Goal: Transaction & Acquisition: Purchase product/service

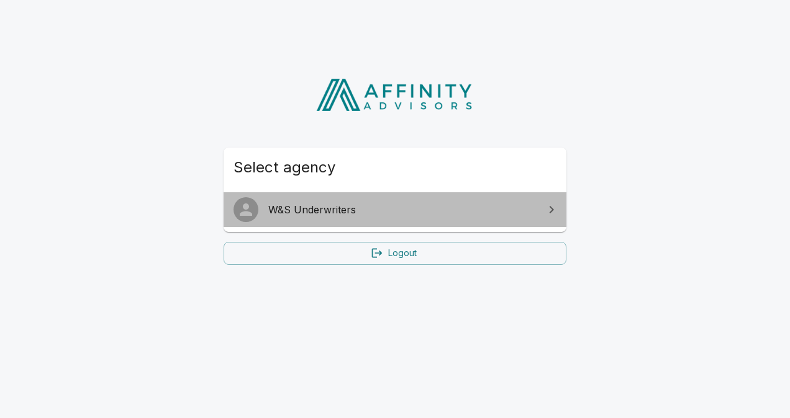
click at [484, 207] on span "W&S Underwriters" at bounding box center [402, 209] width 268 height 15
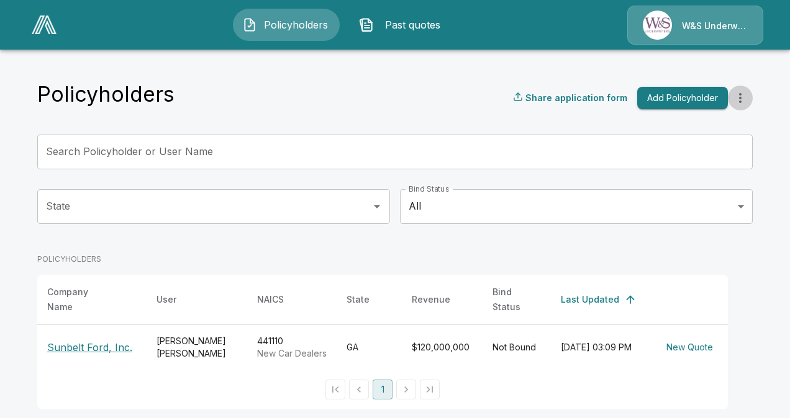
click at [740, 105] on icon "more" at bounding box center [740, 98] width 15 height 15
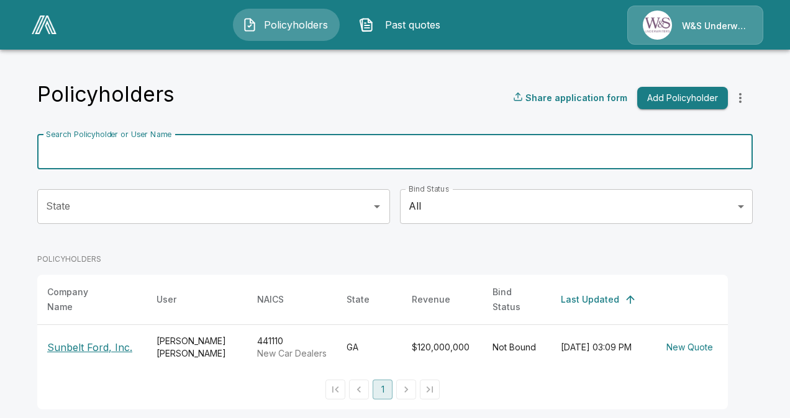
click at [119, 145] on input "Search Policyholder or User Name" at bounding box center [387, 152] width 701 height 35
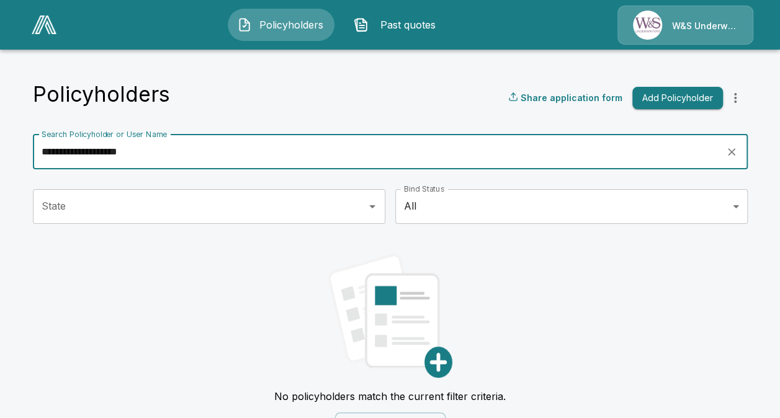
scroll to position [31, 0]
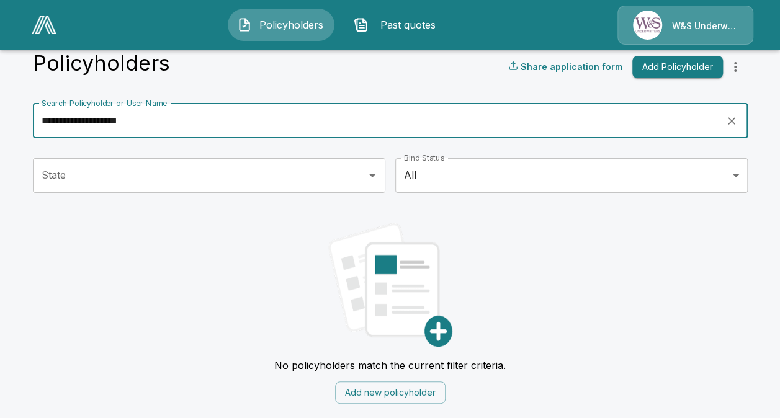
type input "**********"
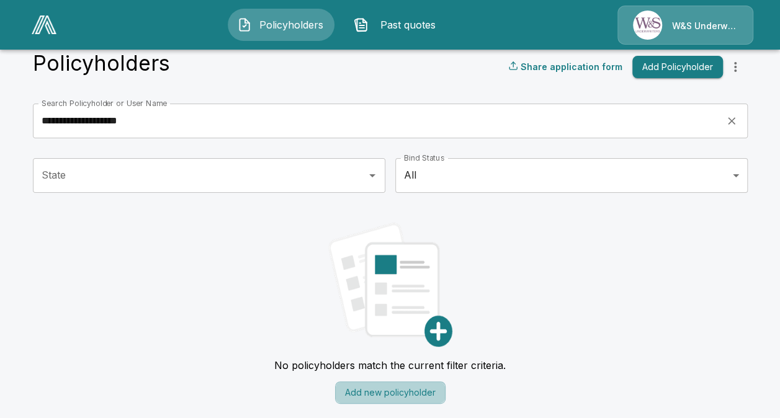
click at [374, 390] on button "Add new policyholder" at bounding box center [390, 393] width 110 height 23
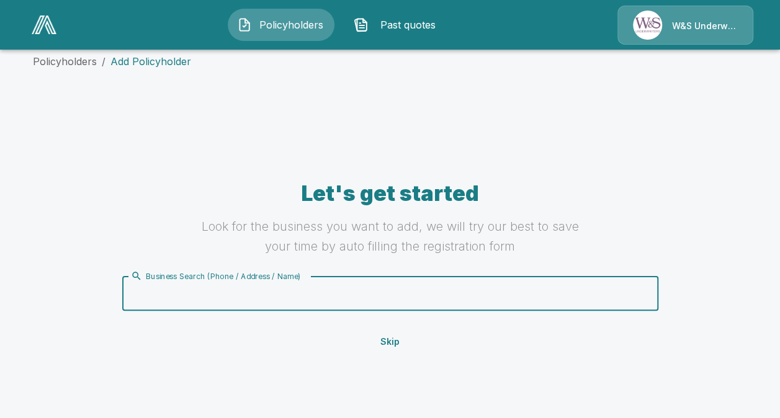
click at [286, 299] on input "Business Search (Phone / Address / Name)" at bounding box center [388, 294] width 521 height 24
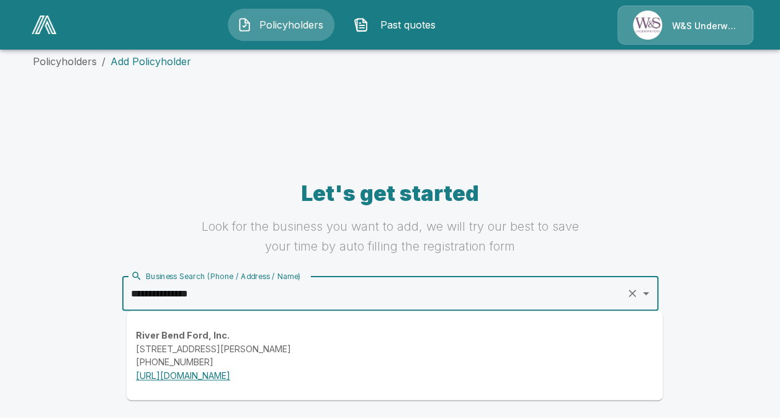
type input "**********"
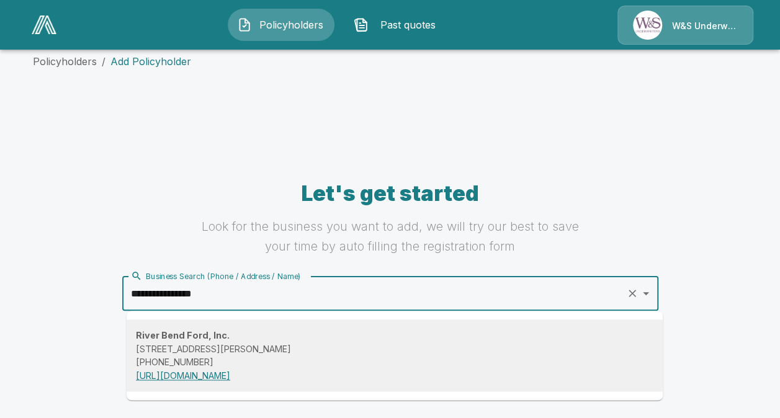
click at [248, 381] on div "River Bend Ford, Inc. 1709 E Shotwell St, Bainbridge, GA 39819, USA (229) 246-0…" at bounding box center [395, 355] width 518 height 53
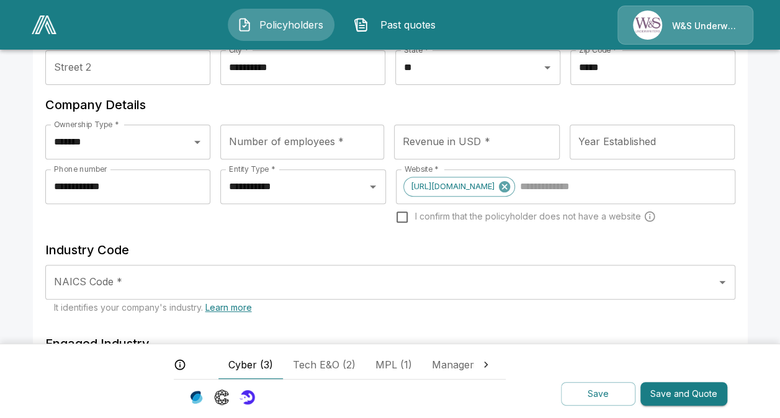
scroll to position [155, 0]
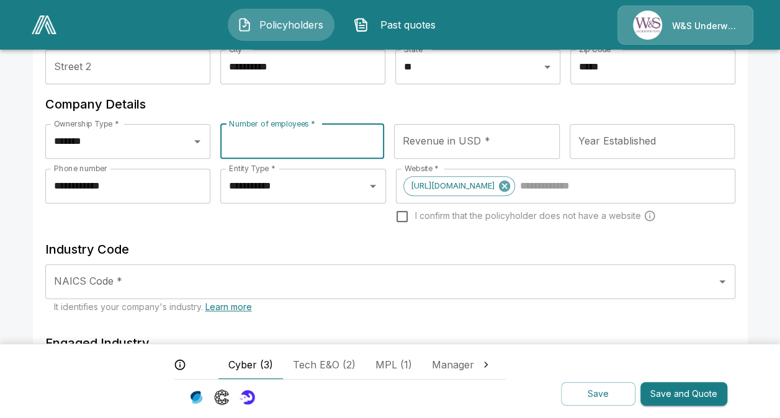
click at [292, 143] on input "Number of employees *" at bounding box center [302, 141] width 164 height 35
type input "**"
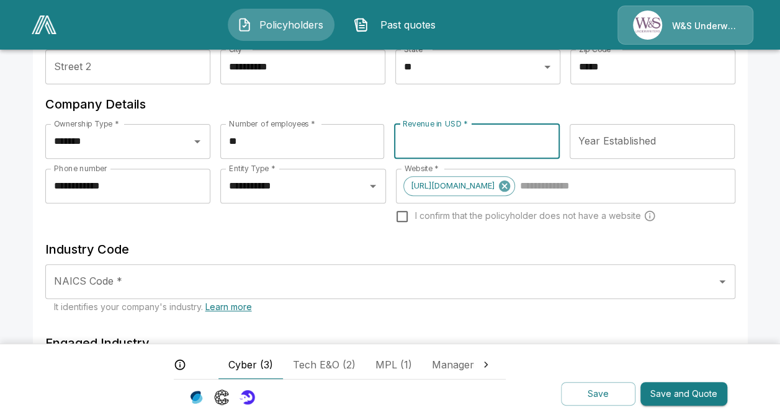
click at [441, 139] on input "Revenue in USD *" at bounding box center [477, 141] width 166 height 35
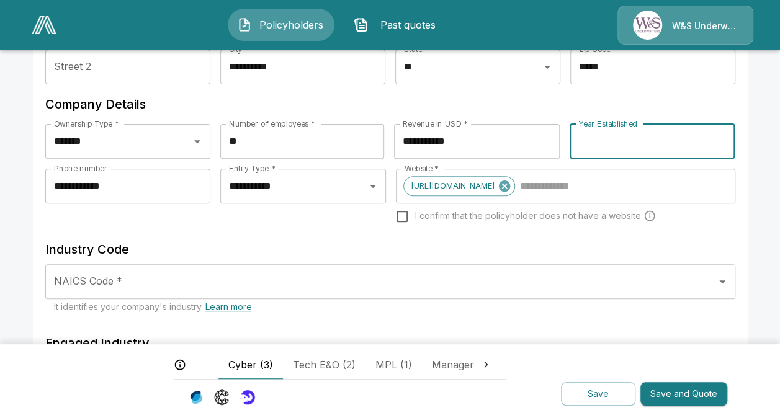
click at [608, 143] on input "Year Established" at bounding box center [653, 141] width 166 height 35
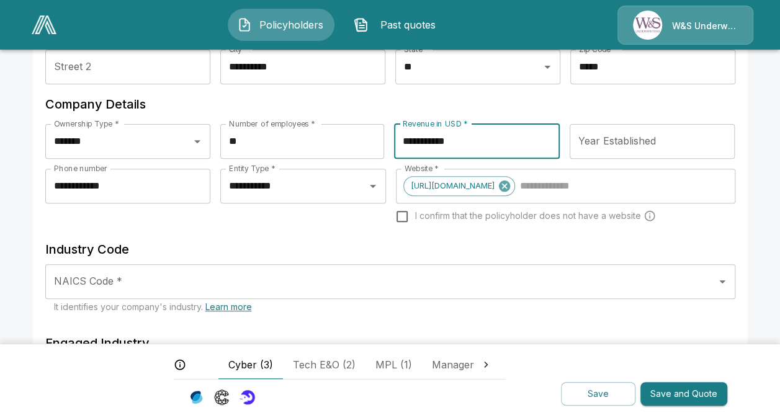
click at [461, 139] on input "**********" at bounding box center [477, 141] width 166 height 35
type input "**********"
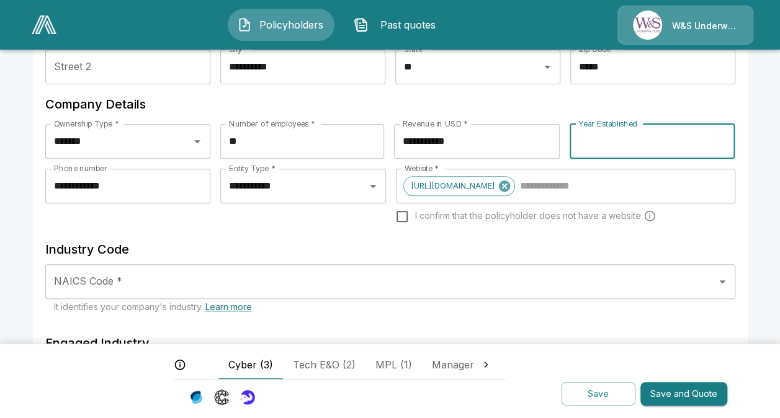
click at [589, 144] on input "Year Established" at bounding box center [653, 141] width 166 height 35
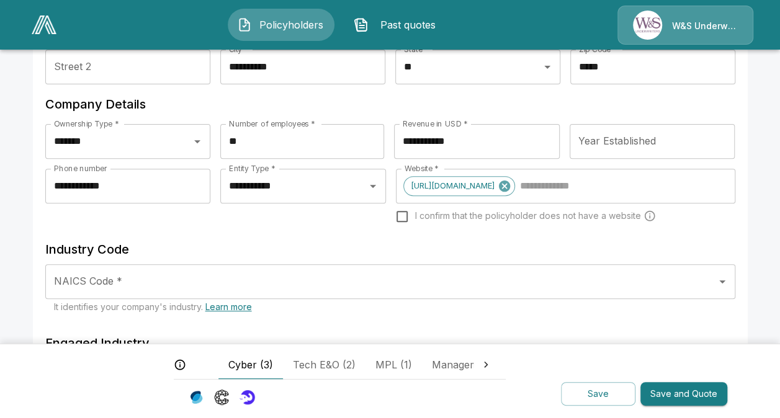
click at [554, 110] on h6 "Company Details" at bounding box center [390, 104] width 690 height 20
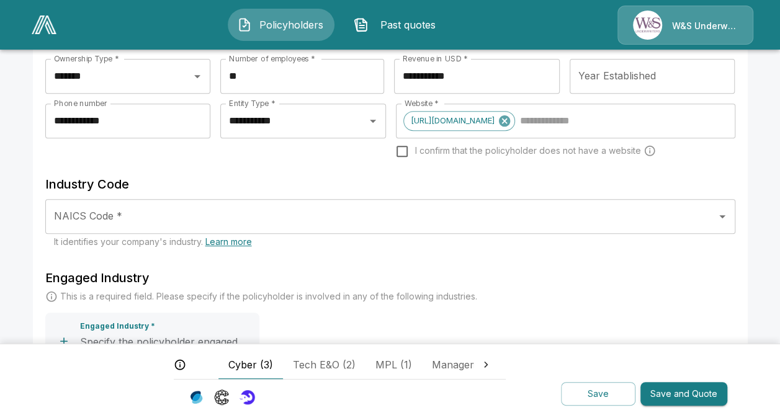
scroll to position [236, 0]
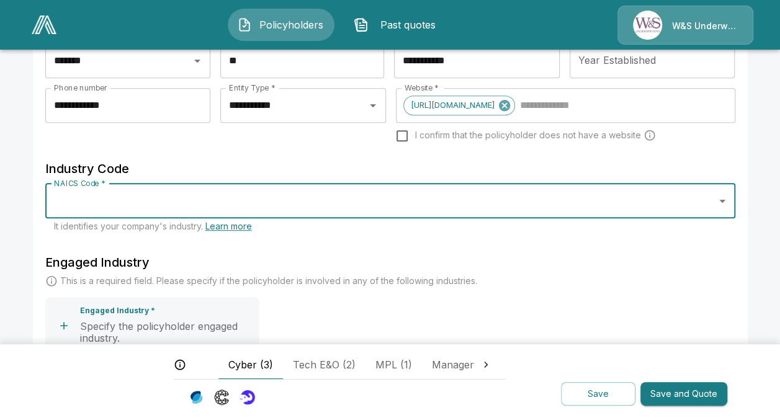
click at [500, 213] on input "NAICS Code *" at bounding box center [381, 201] width 661 height 24
click at [726, 209] on icon "Open" at bounding box center [722, 201] width 15 height 15
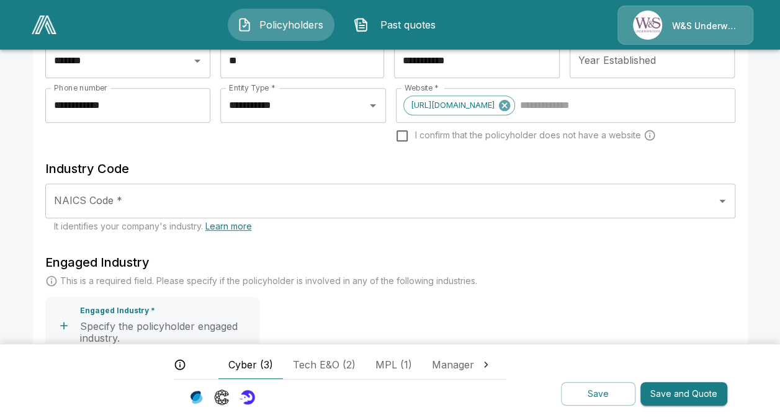
click at [421, 287] on p "This is a required field. Please specify if the policyholder is involved in any…" at bounding box center [268, 281] width 417 height 12
click at [194, 219] on div "NAICS Code *" at bounding box center [390, 201] width 690 height 35
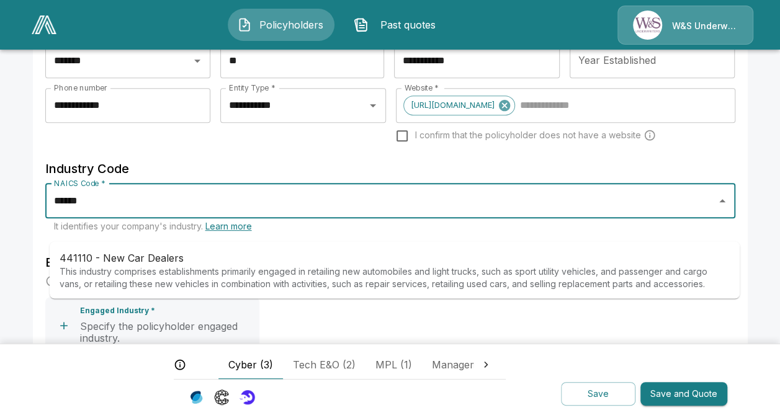
click at [164, 262] on p "441110 - New Car Dealers" at bounding box center [395, 257] width 670 height 15
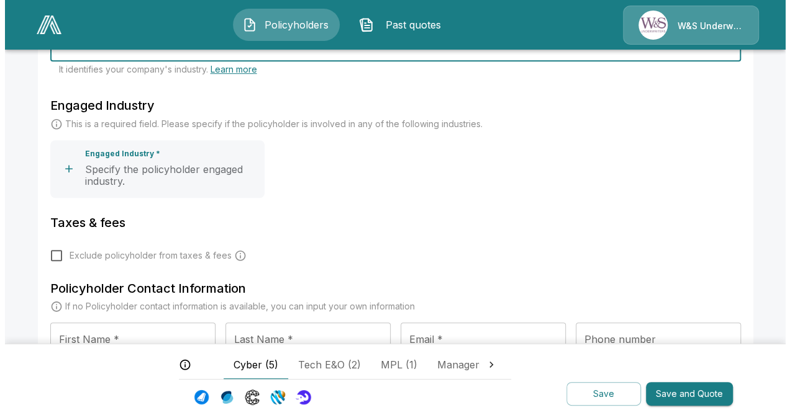
scroll to position [400, 0]
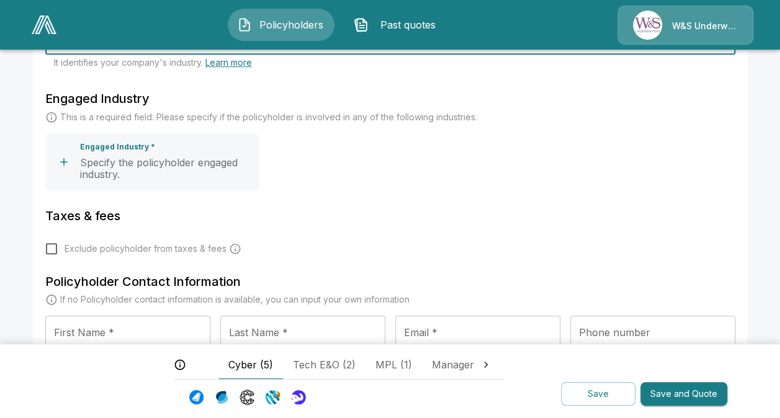
type input "**********"
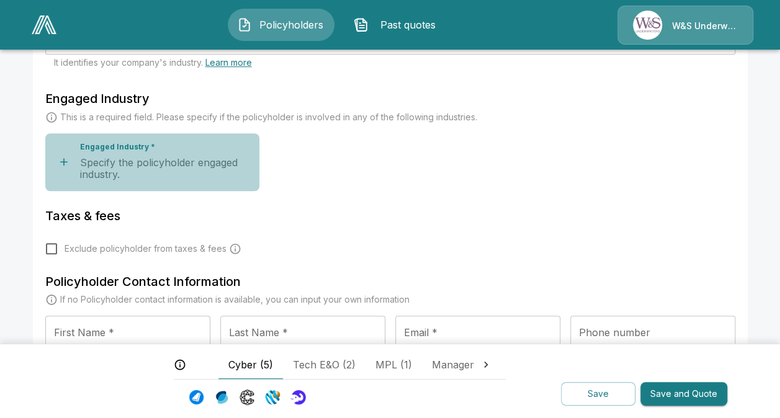
click at [66, 168] on icon "button" at bounding box center [64, 162] width 12 height 12
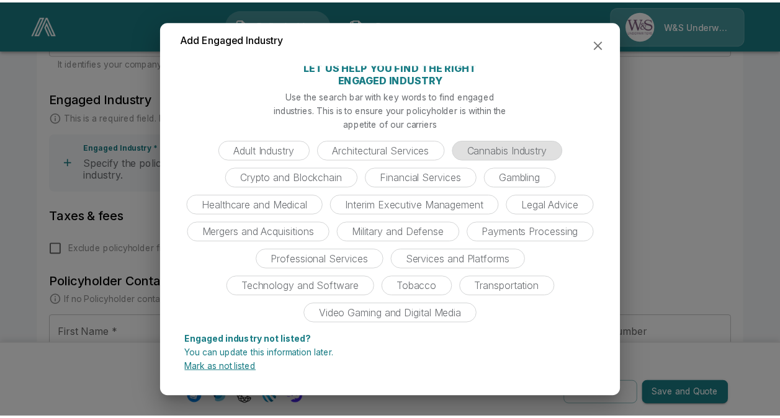
scroll to position [55, 0]
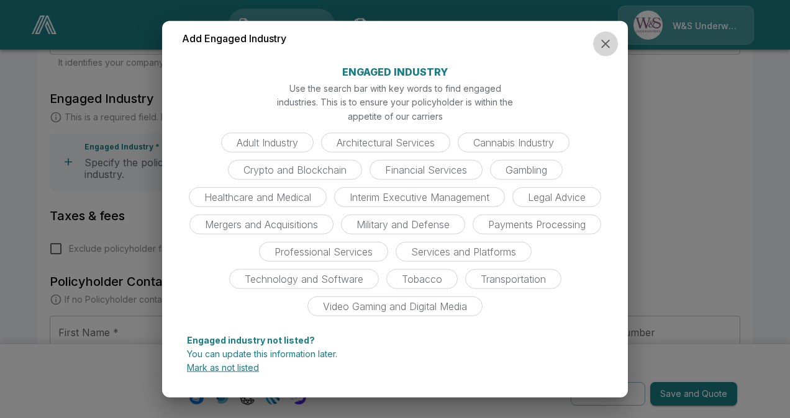
click at [602, 42] on icon "button" at bounding box center [605, 44] width 15 height 15
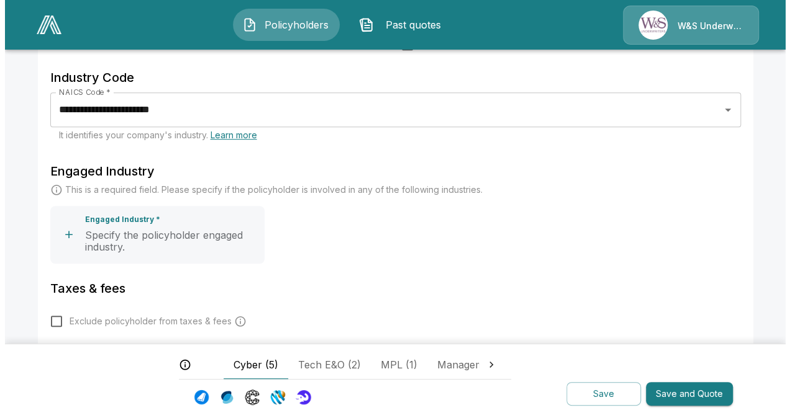
scroll to position [320, 0]
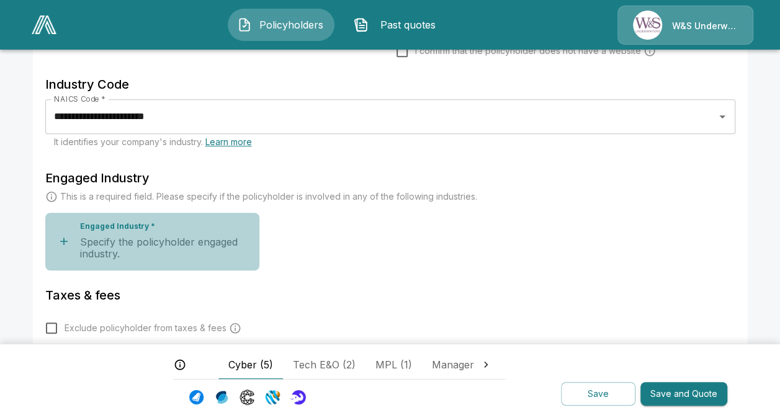
click at [70, 248] on icon "button" at bounding box center [64, 241] width 12 height 12
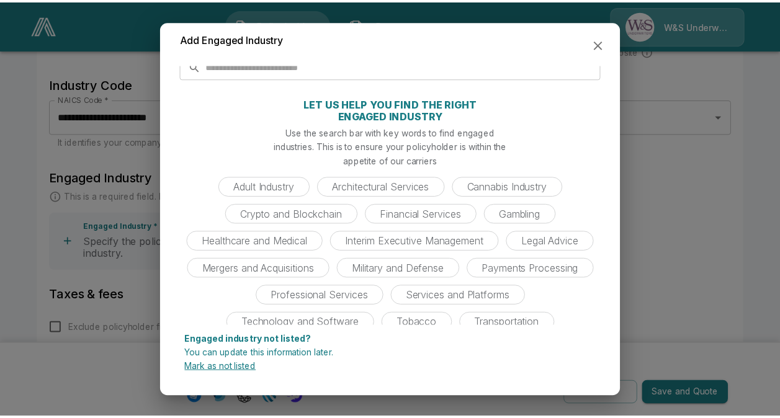
scroll to position [0, 0]
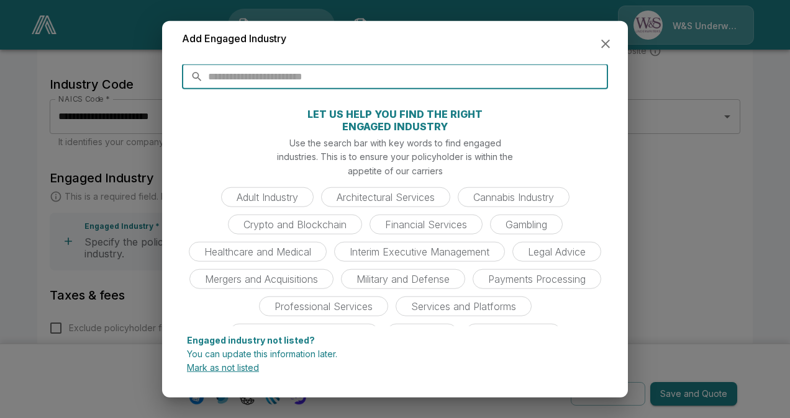
click at [274, 80] on input "text" at bounding box center [408, 76] width 400 height 25
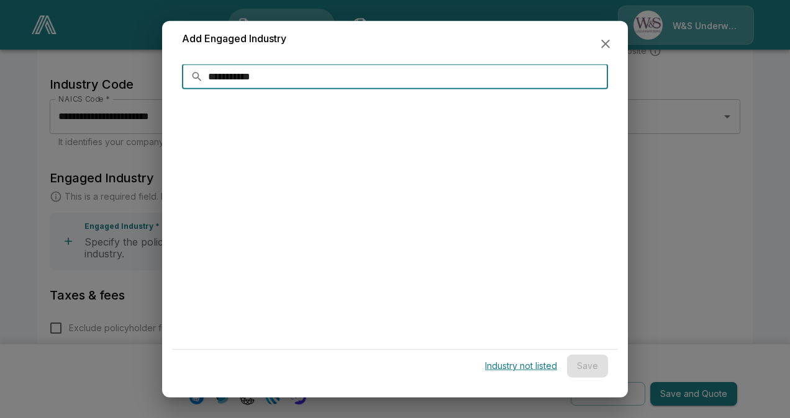
type input "**********"
click at [604, 52] on button "button" at bounding box center [605, 44] width 25 height 25
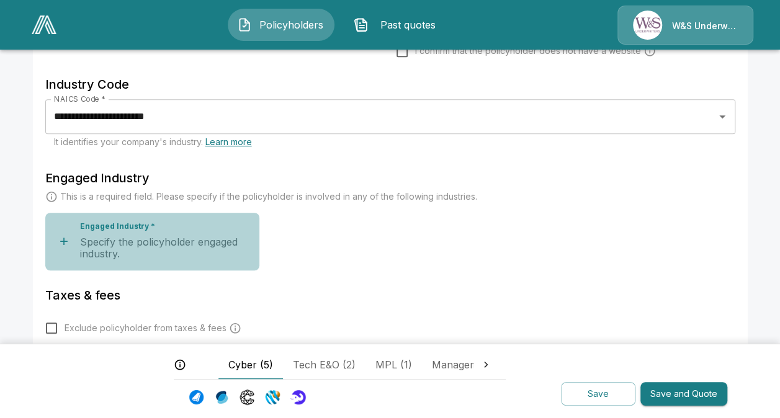
click at [83, 269] on button "Engaged Industry * Specify the policyholder engaged industry." at bounding box center [152, 242] width 214 height 58
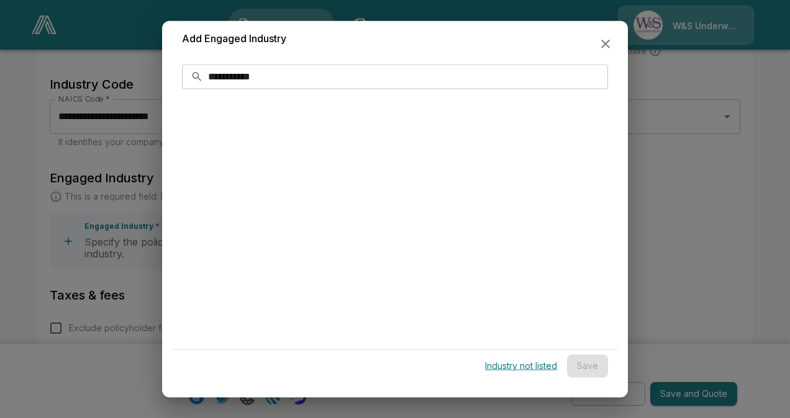
click at [513, 367] on p "Industry not listed" at bounding box center [521, 366] width 72 height 9
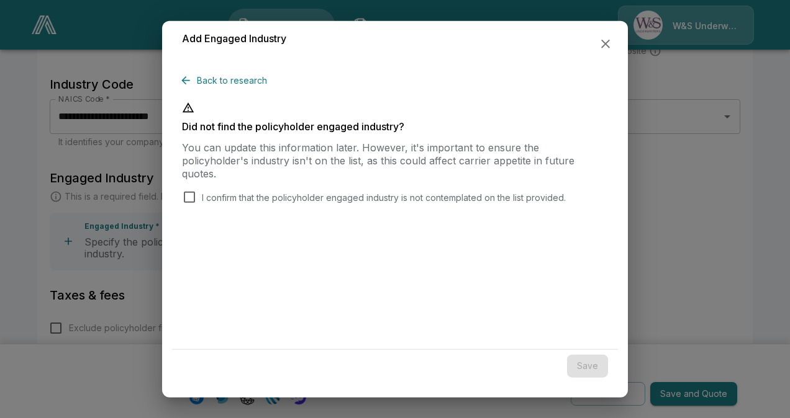
click at [202, 191] on p "I confirm that the policyholder engaged industry is not contemplated on the lis…" at bounding box center [384, 197] width 364 height 13
click at [593, 370] on button "Save" at bounding box center [587, 366] width 41 height 23
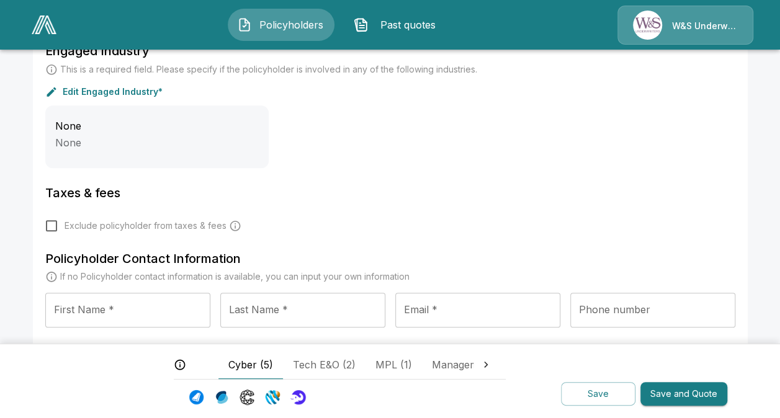
scroll to position [473, 0]
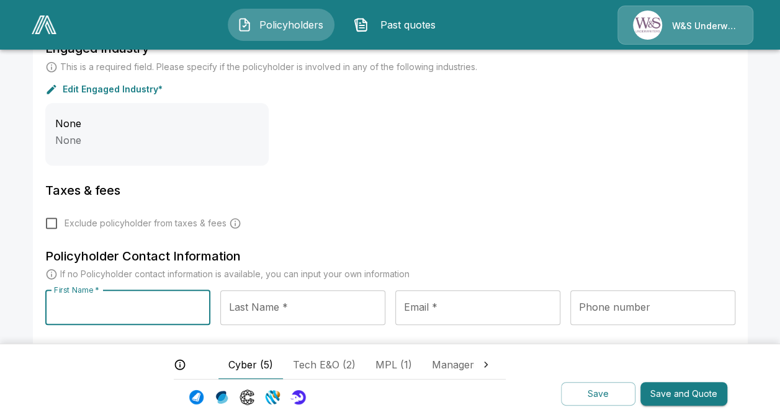
click at [138, 310] on input "First Name *" at bounding box center [127, 308] width 165 height 35
type input "*****"
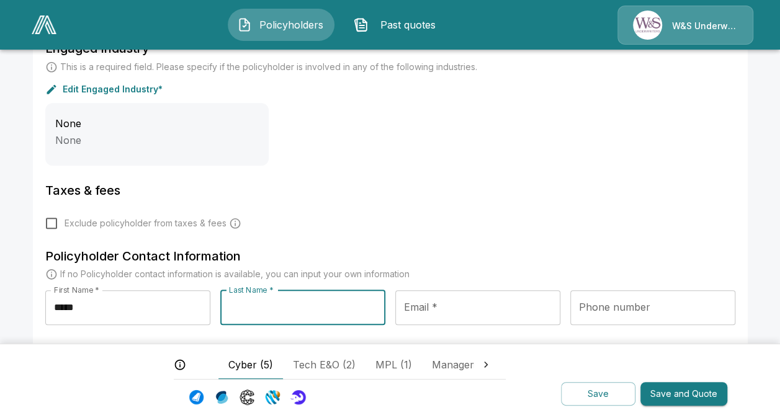
click at [250, 310] on input "Last Name *" at bounding box center [302, 308] width 165 height 35
type input "******"
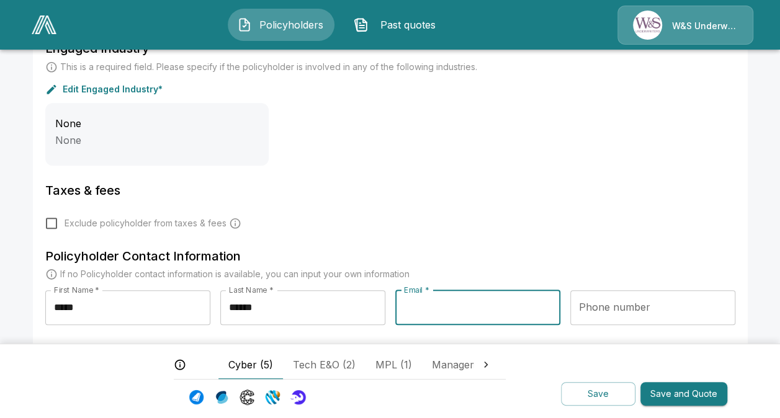
click at [437, 314] on input "Email *" at bounding box center [477, 308] width 165 height 35
type input "**********"
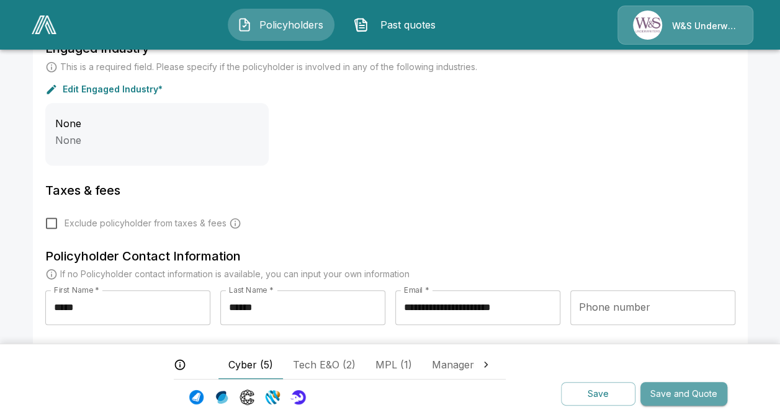
click at [677, 390] on button "Save and Quote" at bounding box center [684, 394] width 87 height 24
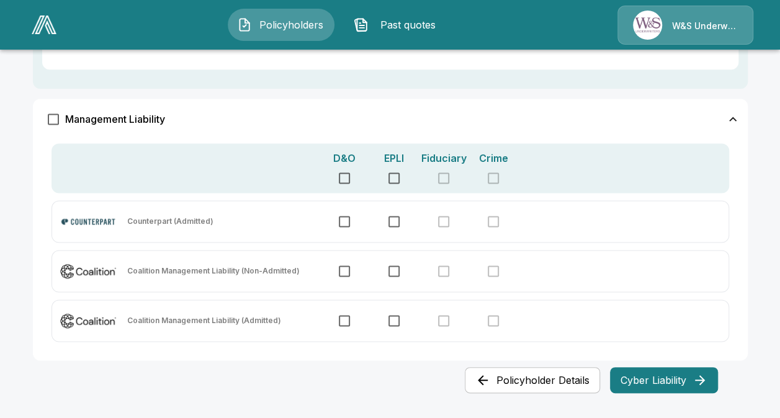
scroll to position [790, 0]
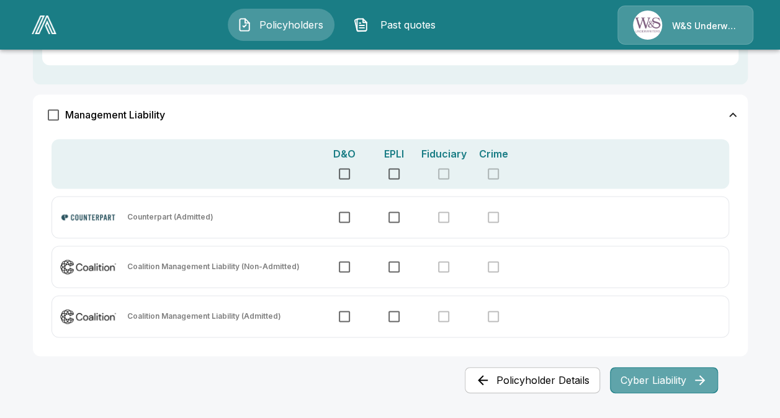
click at [634, 383] on button "Cyber Liability" at bounding box center [664, 381] width 108 height 26
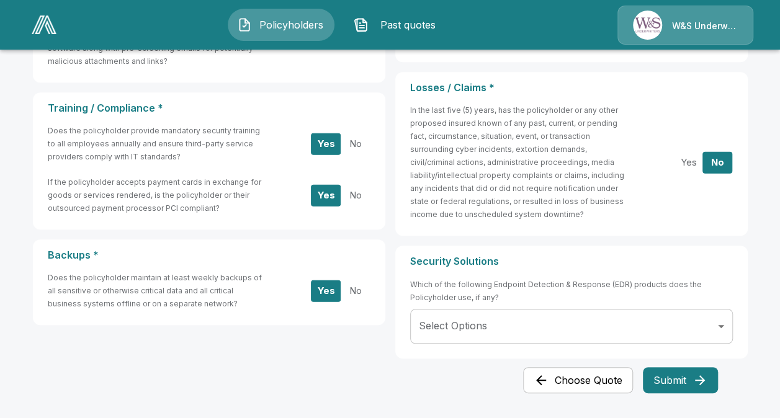
scroll to position [0, 0]
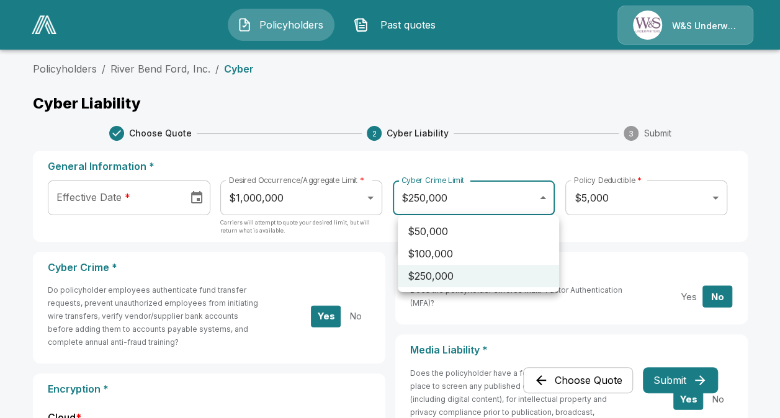
click at [528, 204] on div at bounding box center [390, 209] width 780 height 418
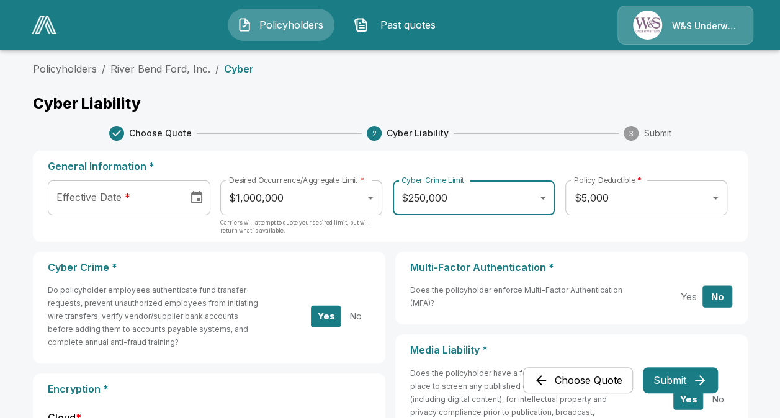
type input "**********"
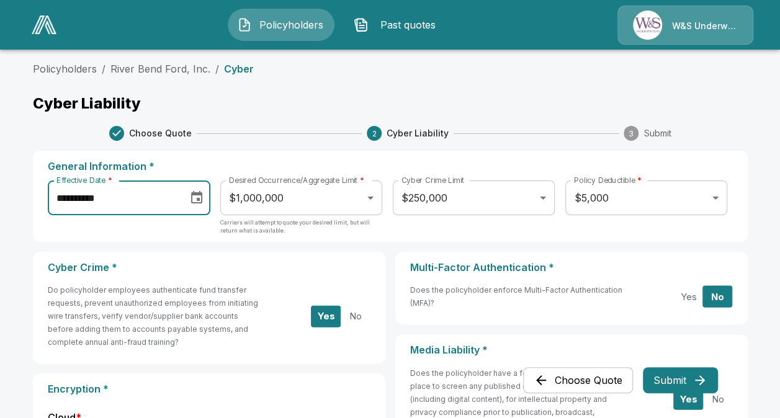
click at [173, 205] on input "**********" at bounding box center [114, 198] width 132 height 35
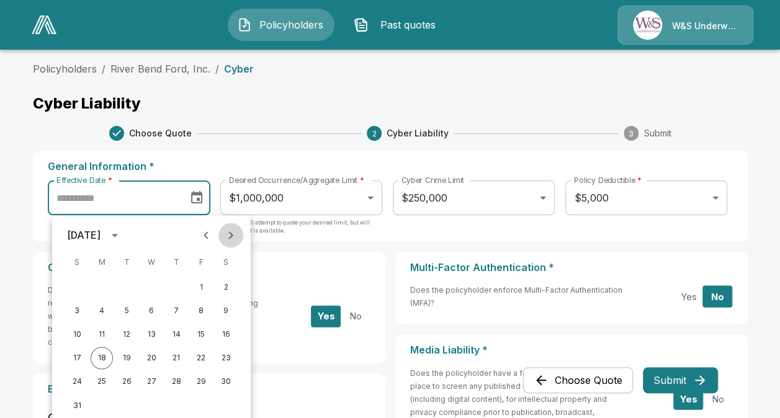
click at [222, 237] on button "Next month" at bounding box center [231, 235] width 25 height 25
click at [109, 285] on button "1" at bounding box center [102, 287] width 22 height 22
type input "**********"
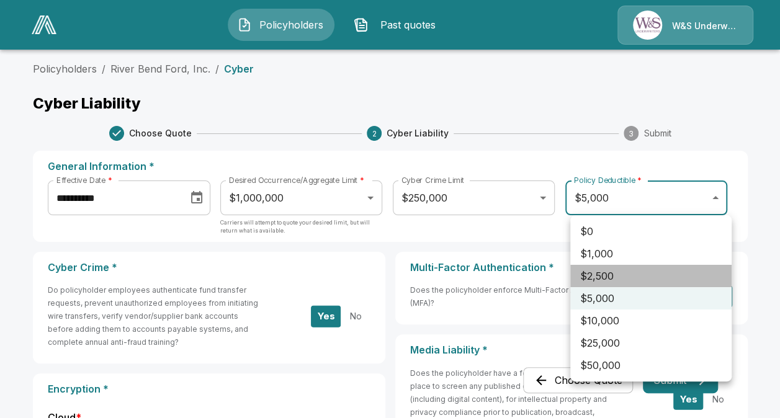
click at [616, 269] on li "$2,500" at bounding box center [651, 276] width 161 height 22
type input "****"
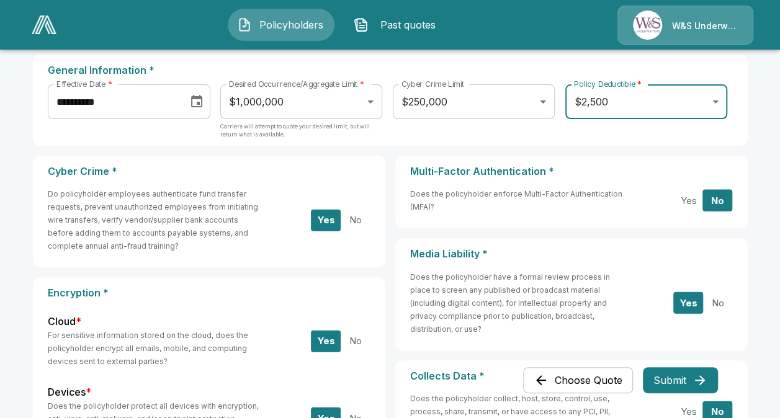
scroll to position [97, 0]
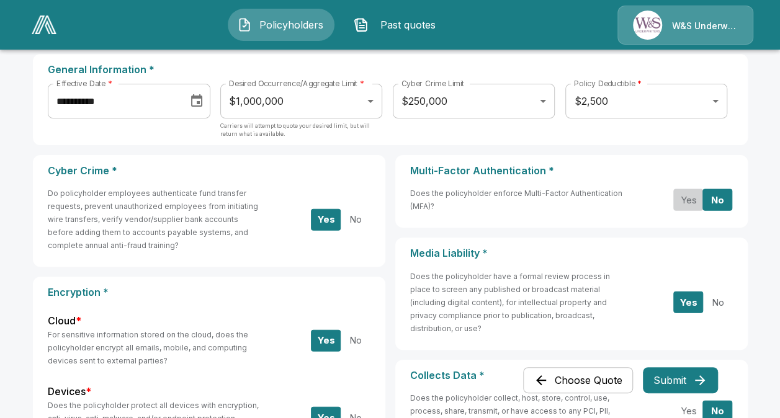
click at [699, 194] on button "Yes" at bounding box center [689, 200] width 30 height 22
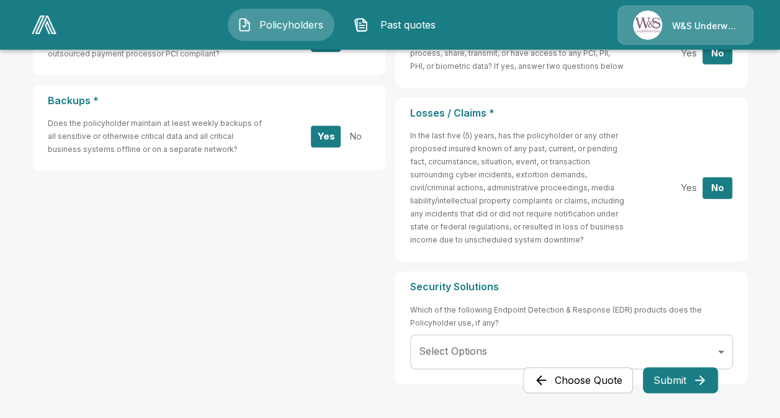
scroll to position [647, 0]
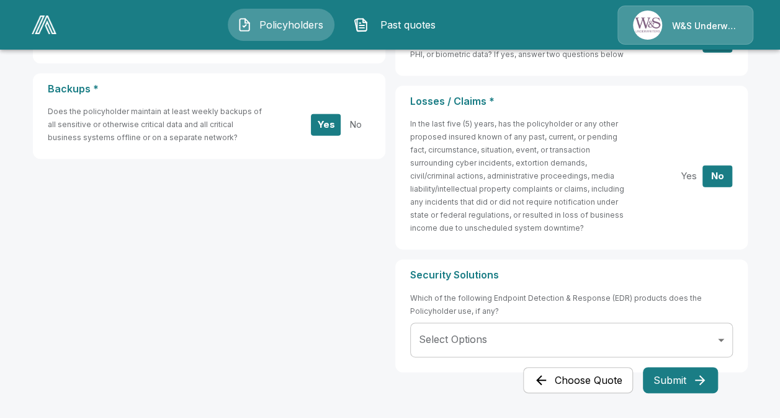
click at [665, 382] on button "Submit" at bounding box center [680, 381] width 75 height 26
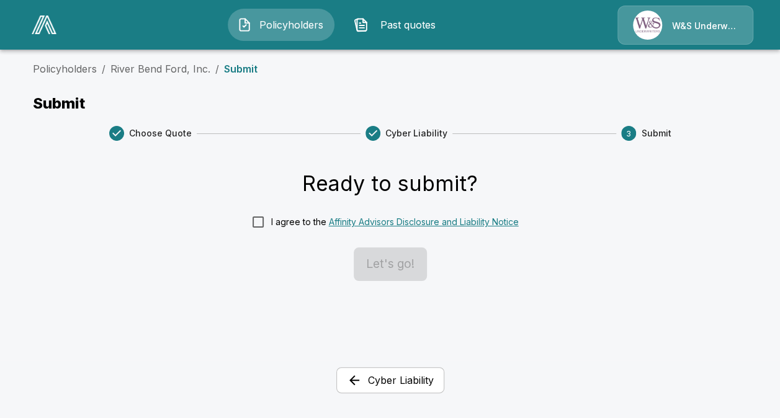
scroll to position [0, 0]
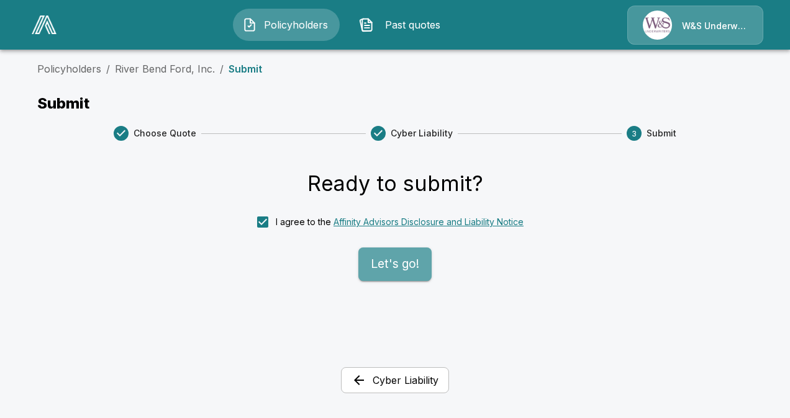
click at [401, 268] on button "Let's go!" at bounding box center [394, 265] width 73 height 34
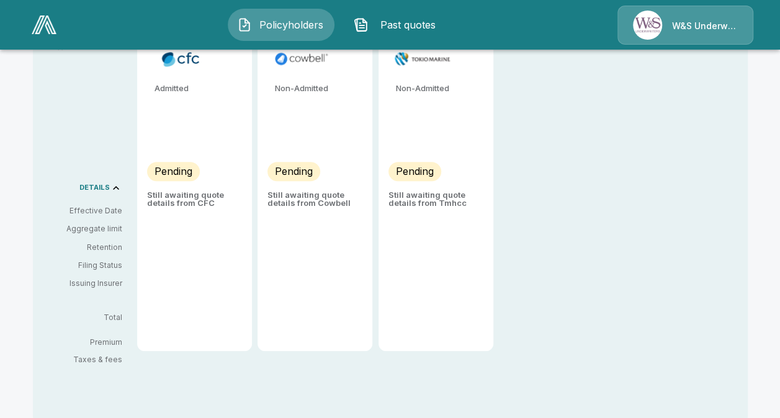
scroll to position [460, 0]
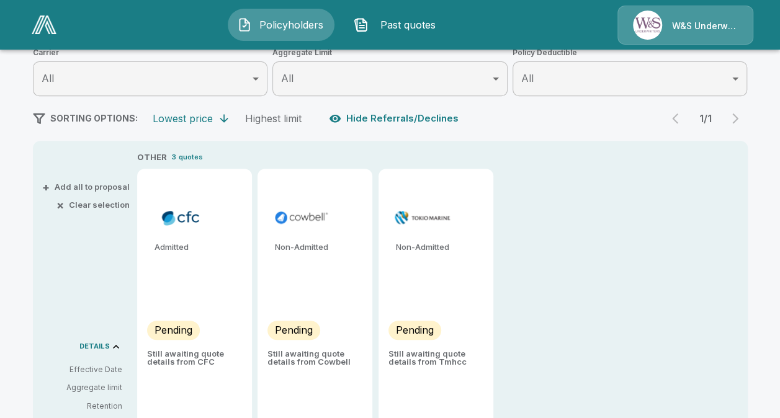
type input "*******"
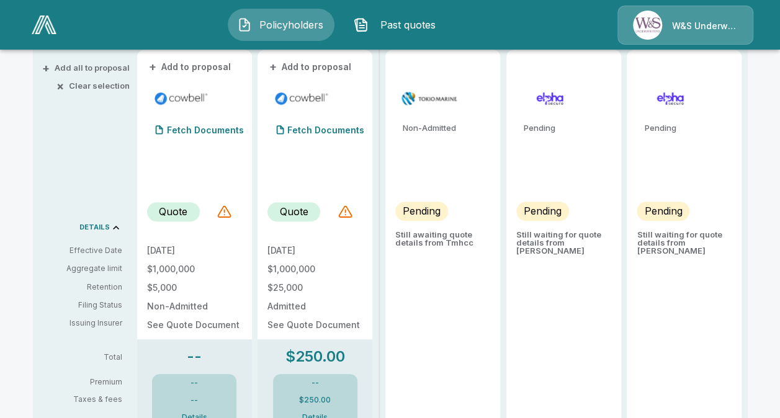
scroll to position [315, 0]
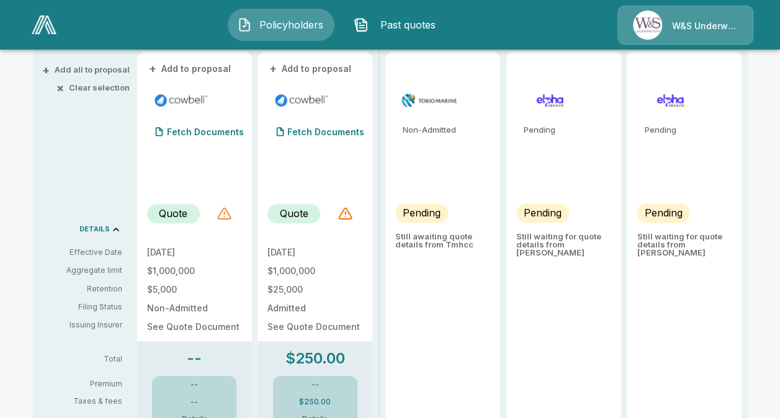
click at [232, 214] on div at bounding box center [224, 213] width 15 height 15
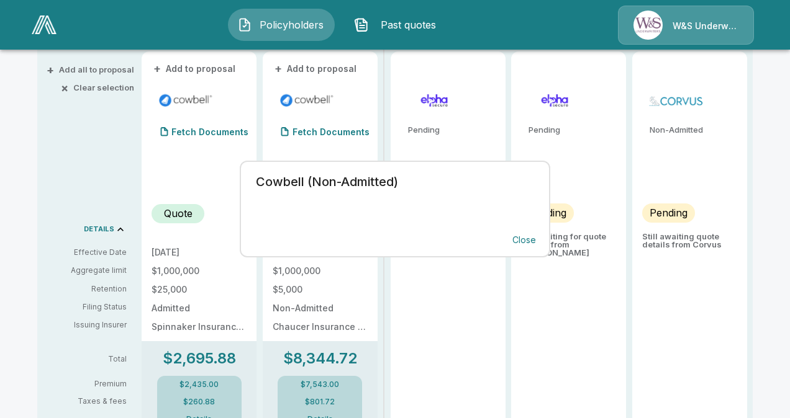
click at [451, 287] on div "Cowbell (Non-Admitted) Close" at bounding box center [395, 209] width 790 height 418
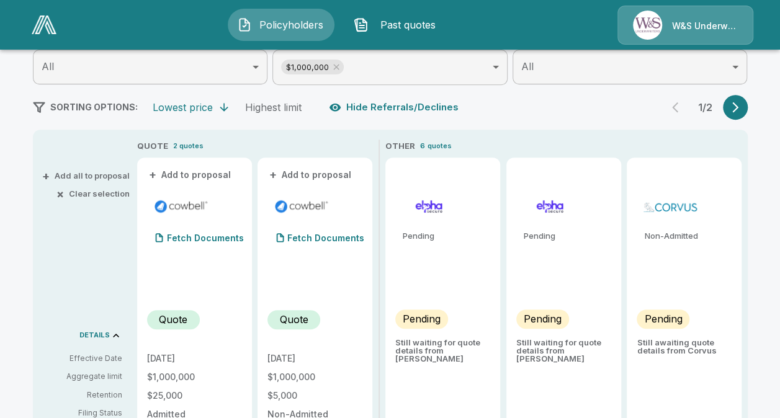
scroll to position [208, 0]
click at [185, 237] on p "Fetch Documents" at bounding box center [205, 239] width 77 height 9
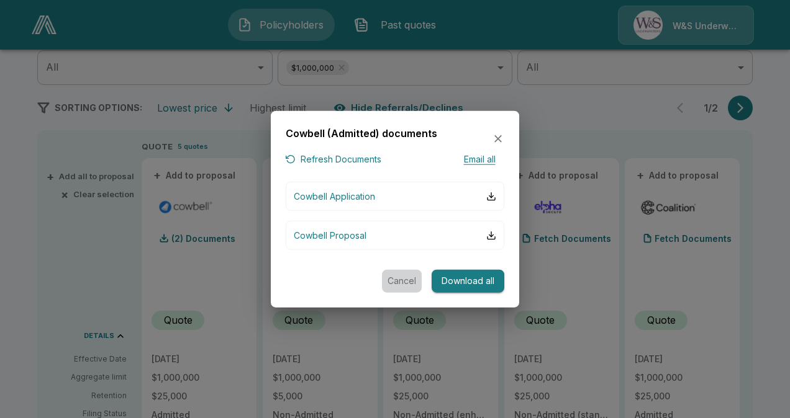
click at [412, 285] on button "Cancel" at bounding box center [402, 281] width 40 height 23
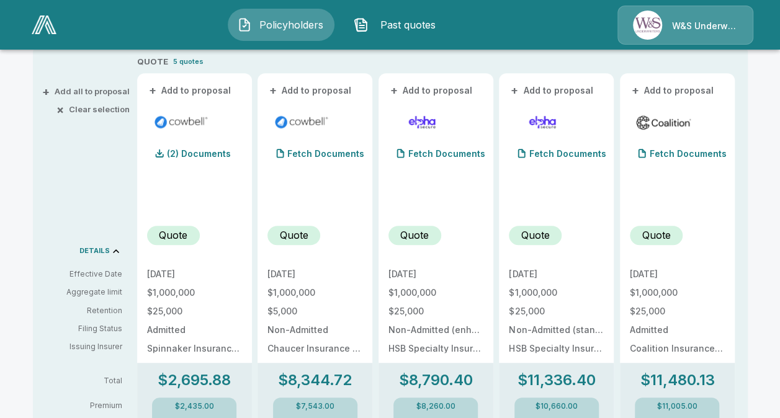
scroll to position [294, 0]
click at [307, 238] on p "Quote" at bounding box center [294, 234] width 29 height 15
click at [318, 150] on p "Fetch Documents" at bounding box center [325, 153] width 77 height 9
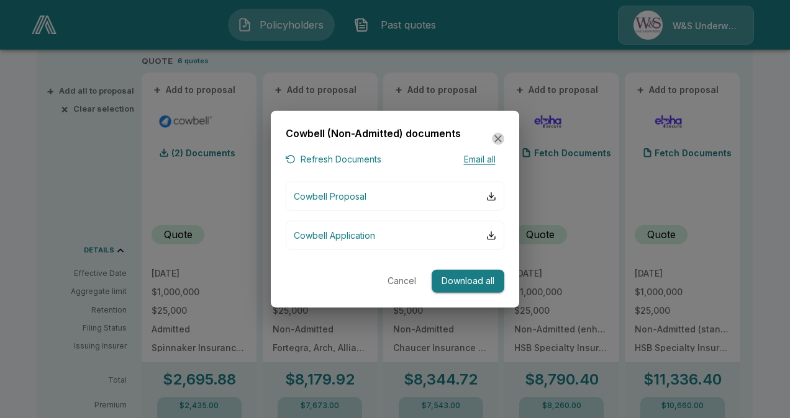
click at [499, 135] on icon "button" at bounding box center [498, 139] width 12 height 12
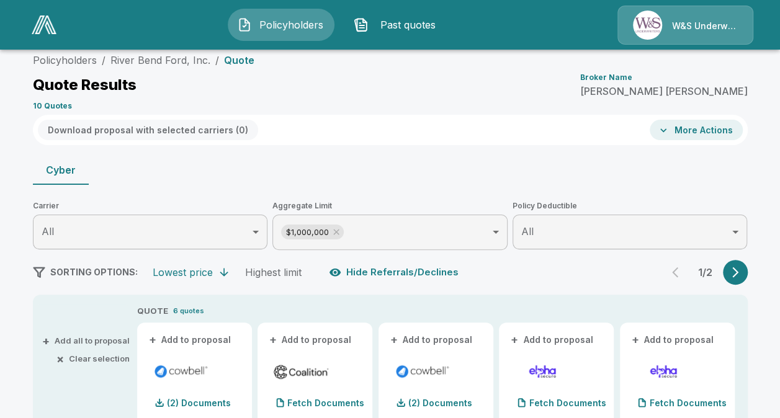
scroll to position [42, 0]
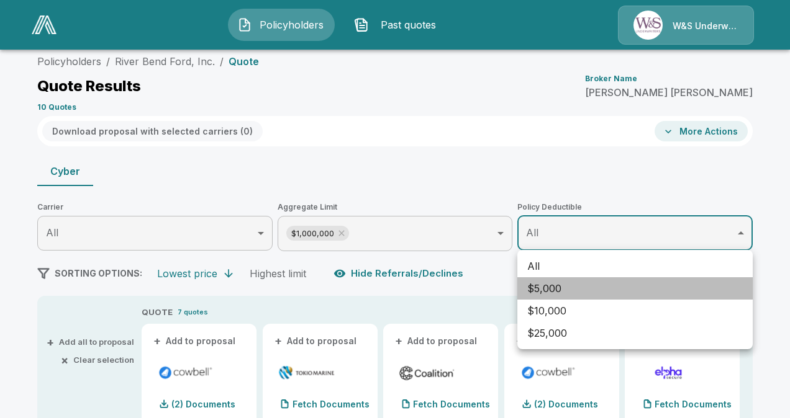
click at [564, 284] on li "$5,000" at bounding box center [634, 288] width 235 height 22
type input "****"
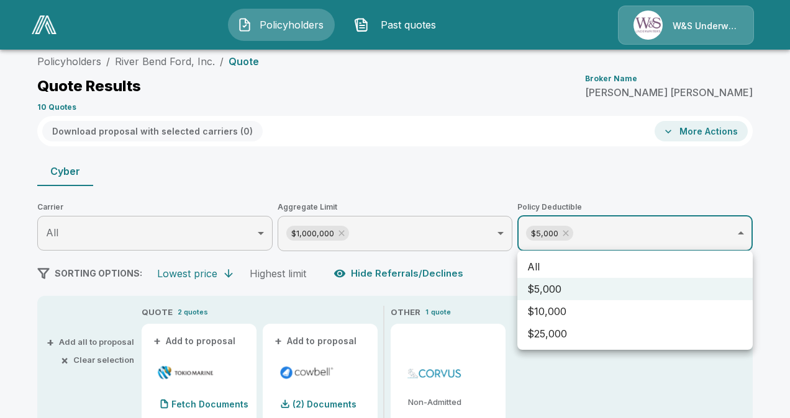
click at [589, 381] on div at bounding box center [395, 209] width 790 height 418
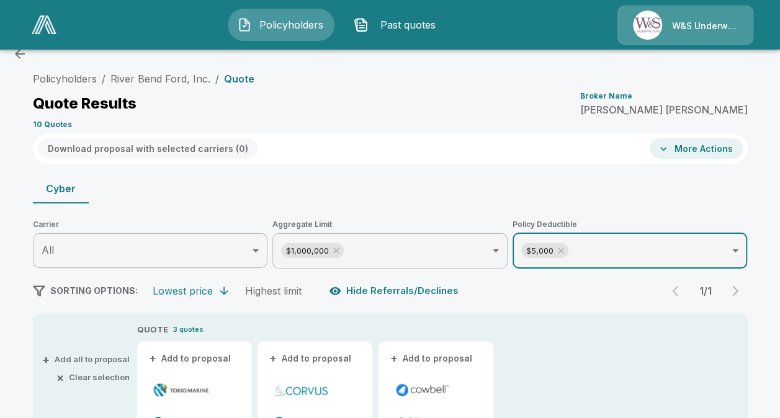
scroll to position [0, 0]
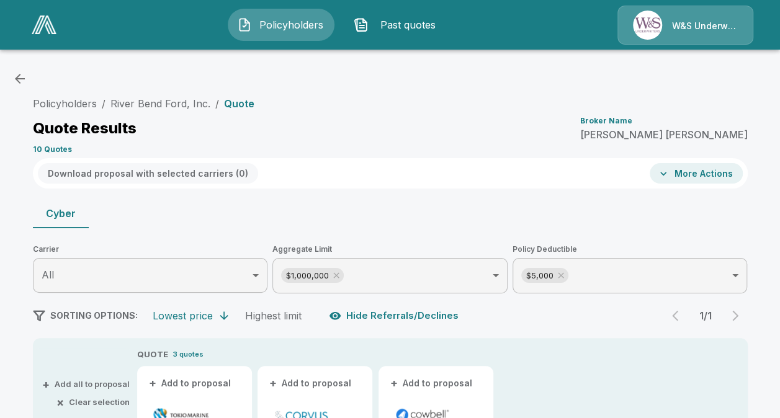
click at [47, 23] on img at bounding box center [44, 25] width 25 height 19
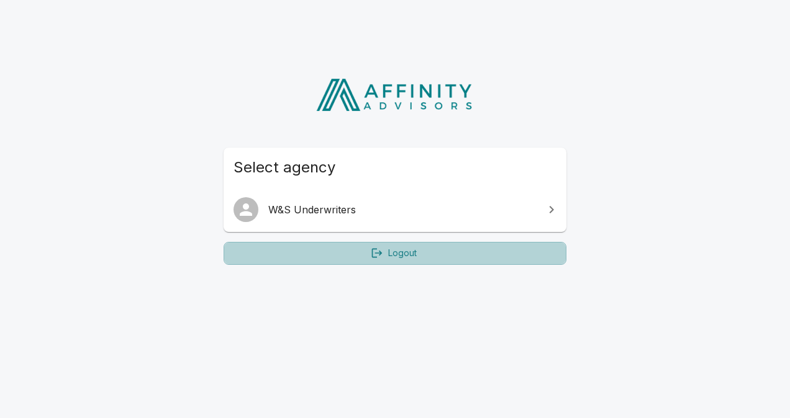
click at [372, 252] on icon at bounding box center [377, 253] width 11 height 9
